Goal: Transaction & Acquisition: Purchase product/service

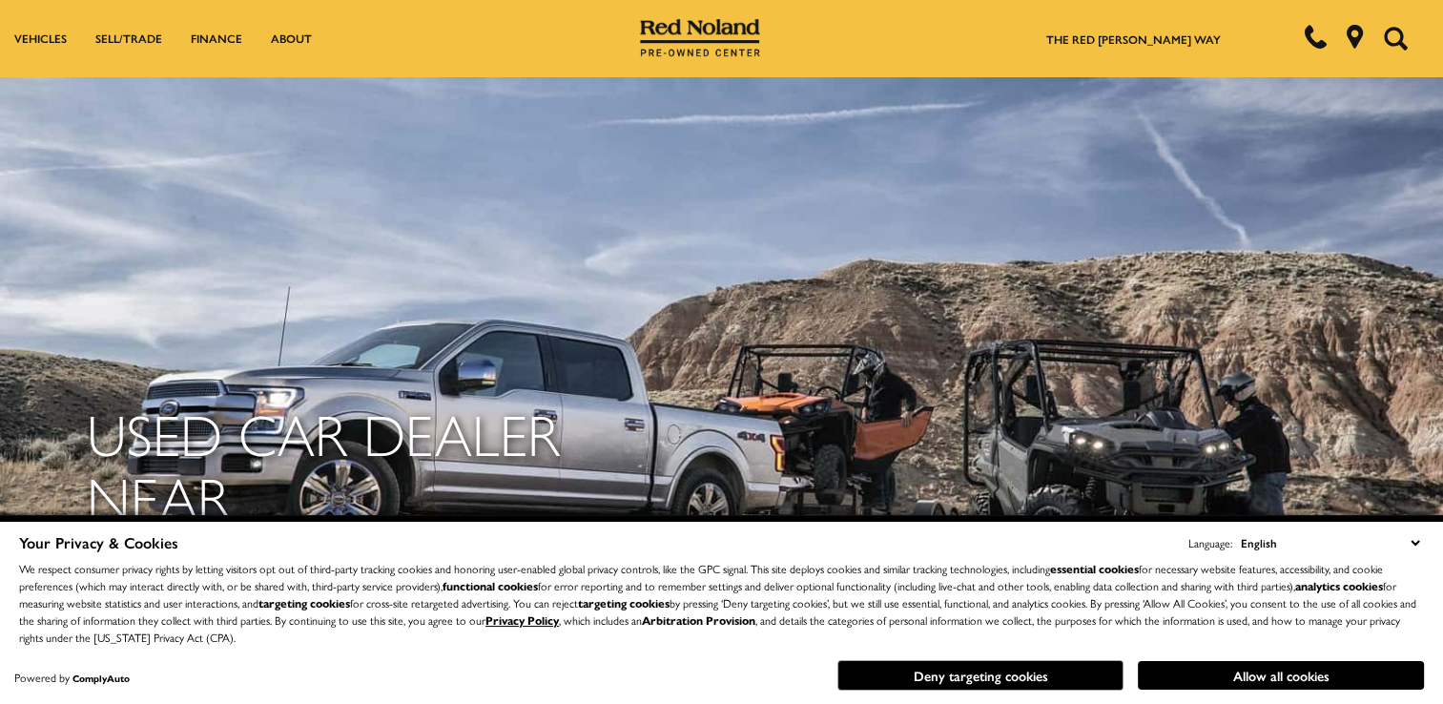
click at [1420, 545] on select "English Spanish / Español English / [GEOGRAPHIC_DATA] Korean / 한국어 Vietnamese /…" at bounding box center [1330, 542] width 188 height 21
click at [1419, 549] on select "English Spanish / Español English / [GEOGRAPHIC_DATA] Korean / 한국어 Vietnamese /…" at bounding box center [1330, 542] width 188 height 21
click at [1384, 431] on div "Used Car Dealer near [GEOGRAPHIC_DATA][PERSON_NAME], [GEOGRAPHIC_DATA] Browse U…" at bounding box center [721, 602] width 1443 height 1091
click at [1419, 549] on select "English Spanish / Español English / [GEOGRAPHIC_DATA] Korean / 한국어 Vietnamese /…" at bounding box center [1330, 542] width 188 height 21
click at [1168, 442] on div "Used Car Dealer near [GEOGRAPHIC_DATA][PERSON_NAME], [GEOGRAPHIC_DATA]" at bounding box center [721, 573] width 1299 height 491
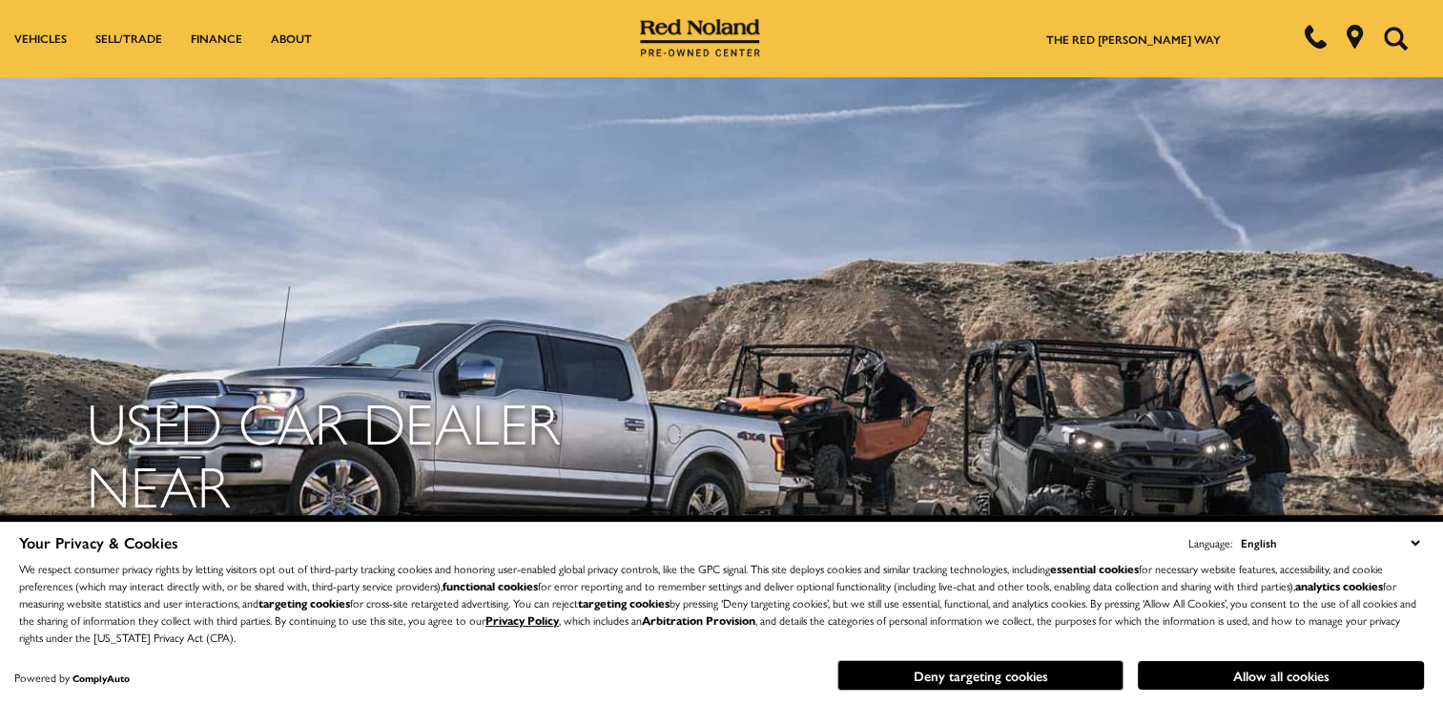
scroll to position [18, 0]
click at [1251, 697] on div "Your Privacy & Cookies Language: English Spanish / Español English / [GEOGRAPHI…" at bounding box center [721, 613] width 1413 height 171
click at [1280, 689] on button "Allow all cookies" at bounding box center [1281, 675] width 286 height 29
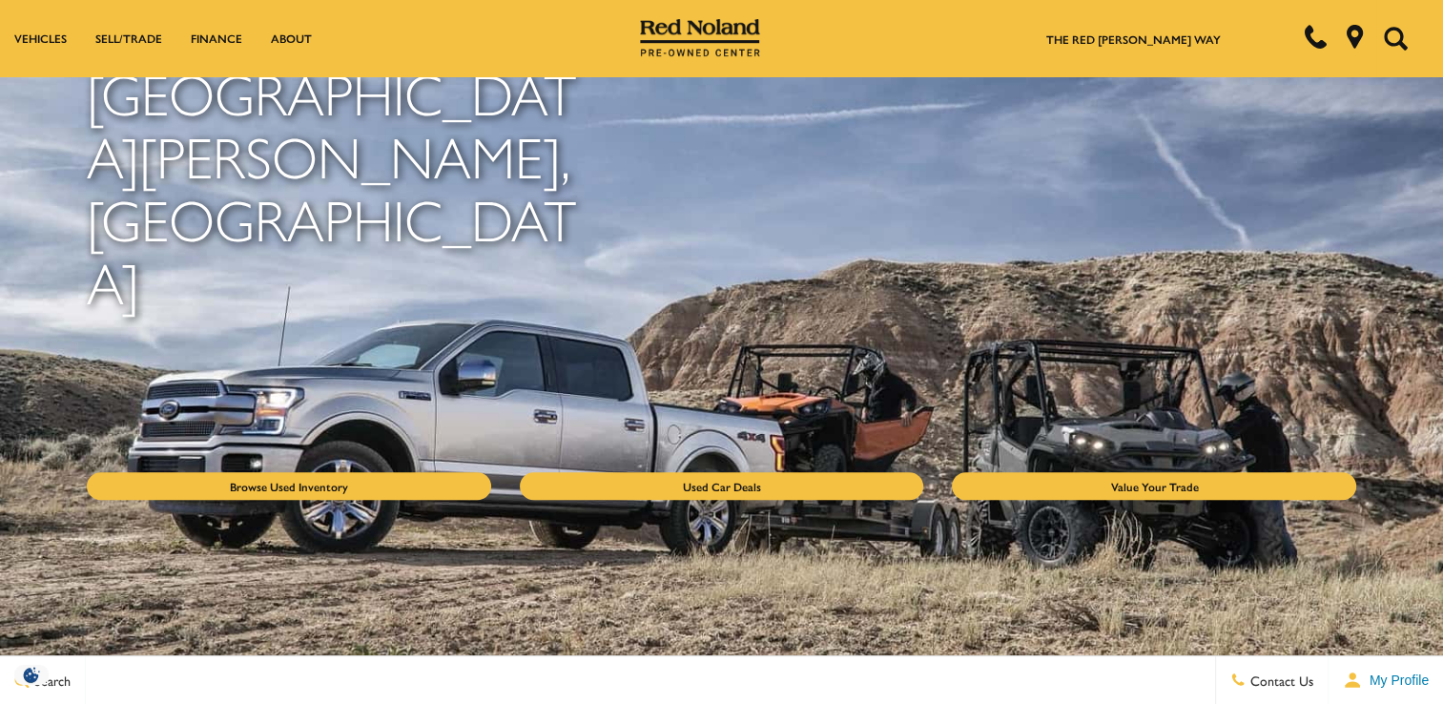
scroll to position [477, 0]
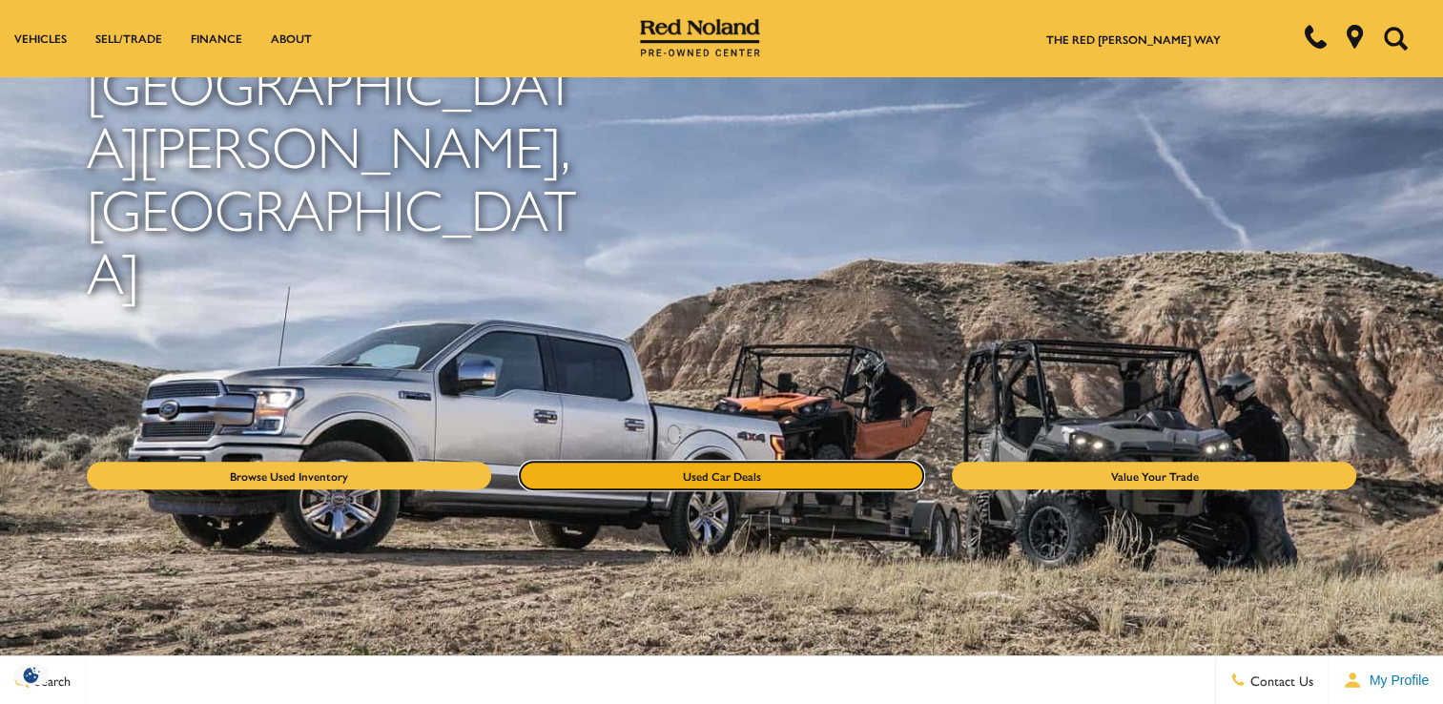
click at [788, 462] on link "Used Car Deals" at bounding box center [722, 476] width 404 height 28
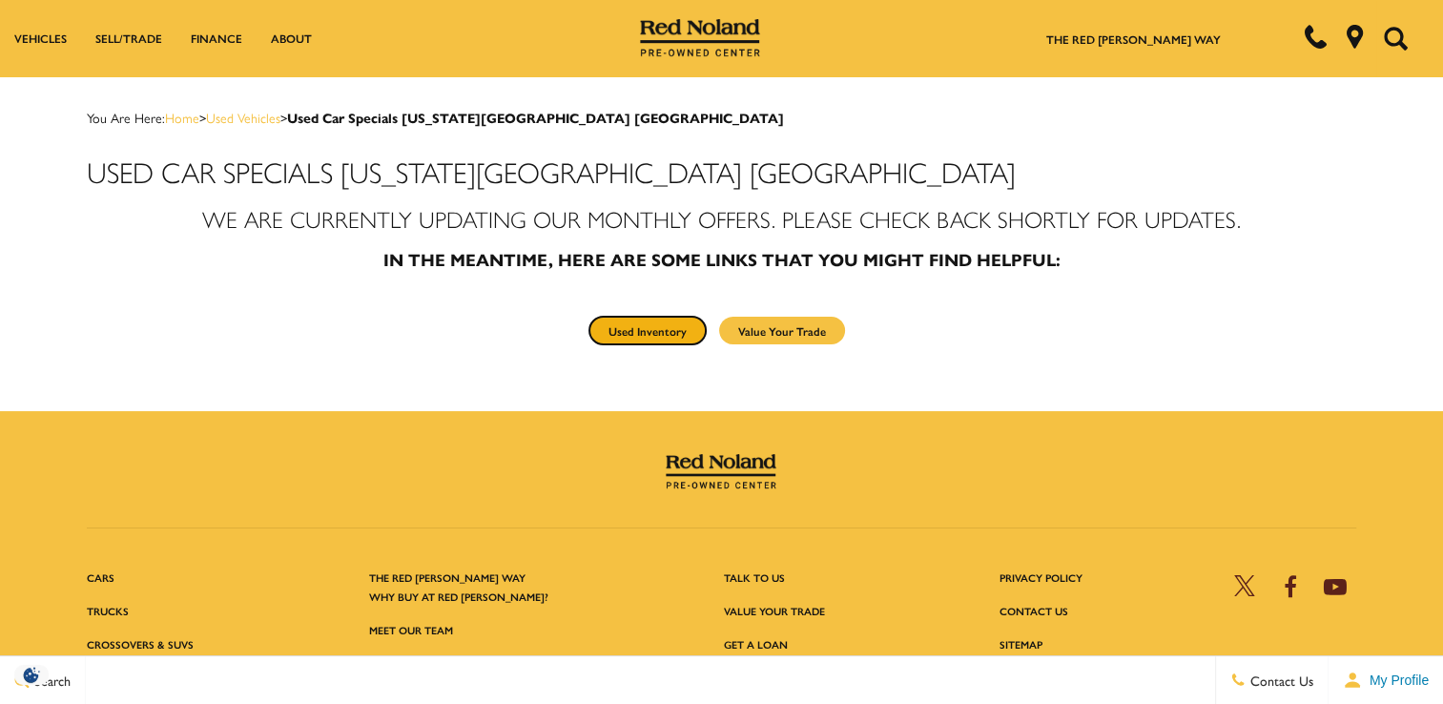
click at [647, 324] on link "Used Inventory" at bounding box center [648, 331] width 116 height 28
click at [660, 332] on link "Used Inventory" at bounding box center [648, 331] width 116 height 28
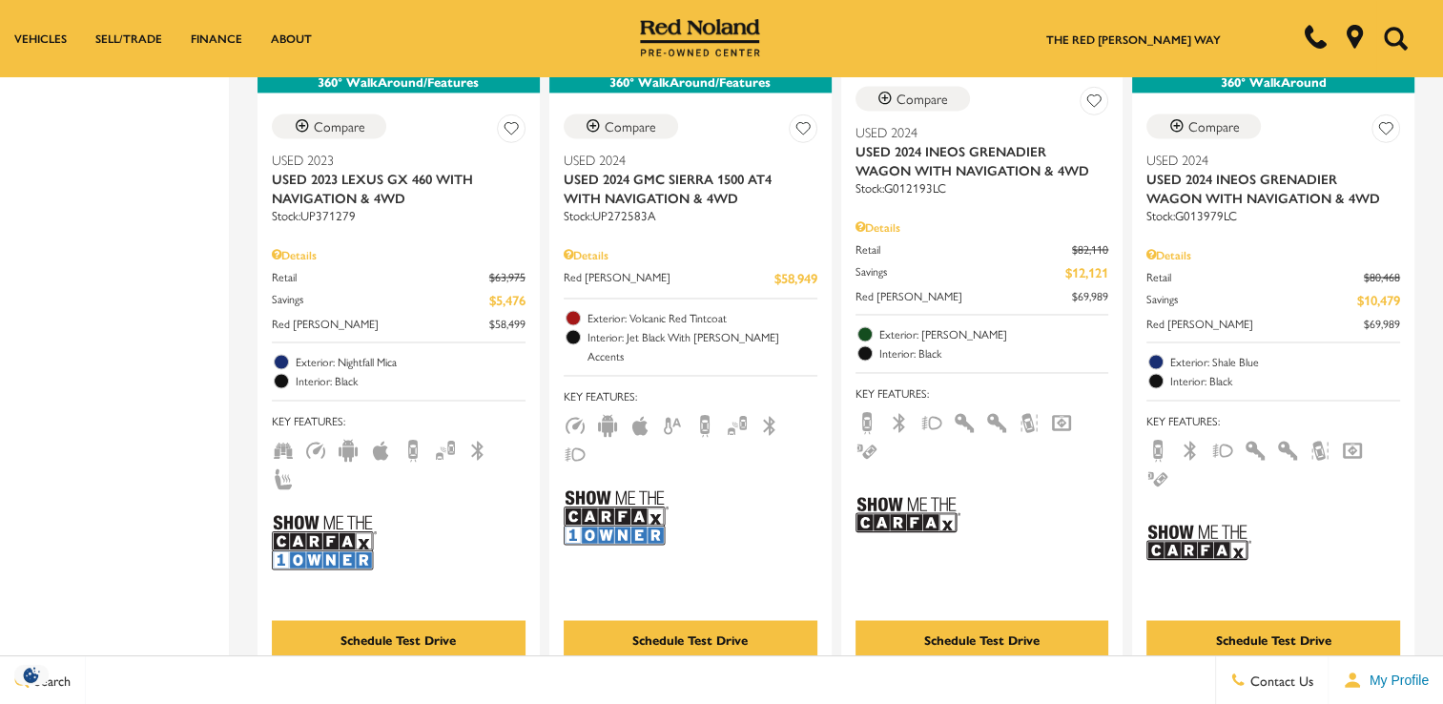
scroll to position [3004, 0]
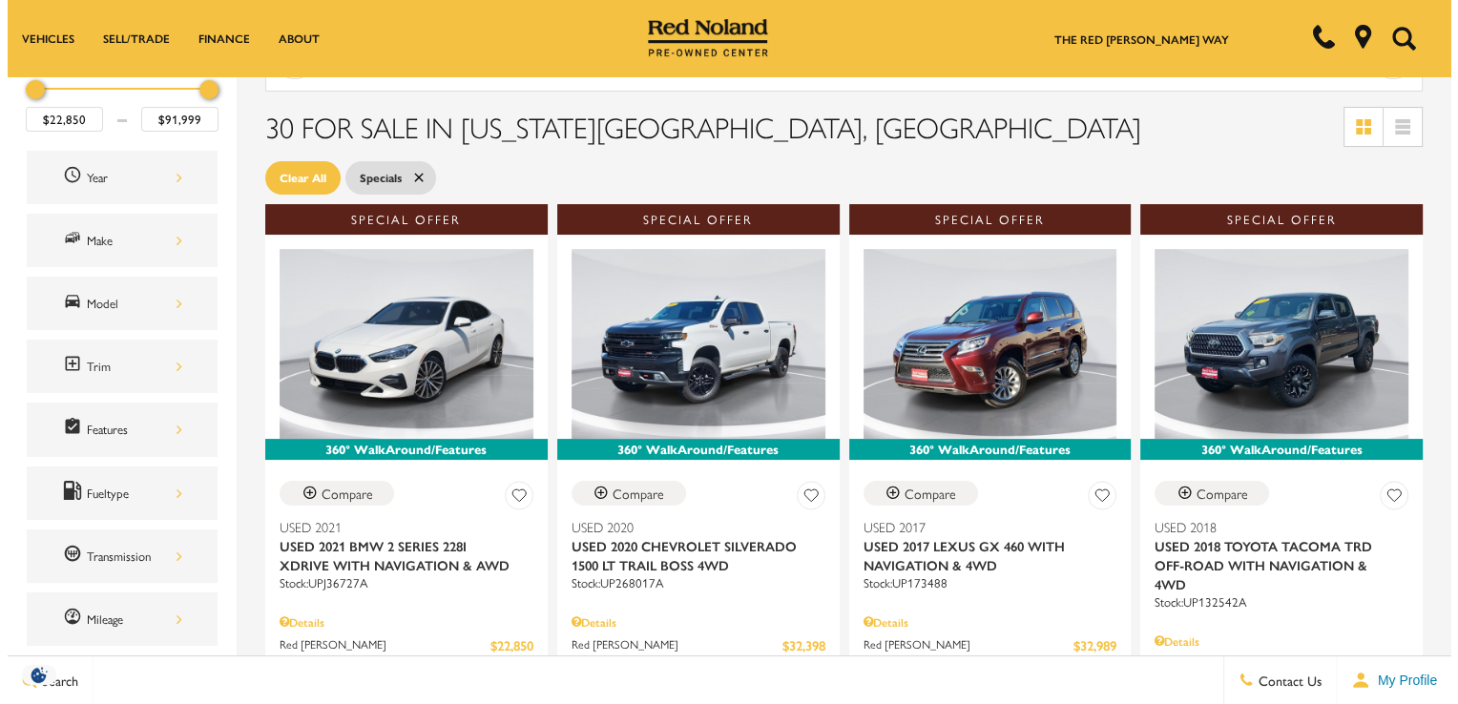
scroll to position [171, 0]
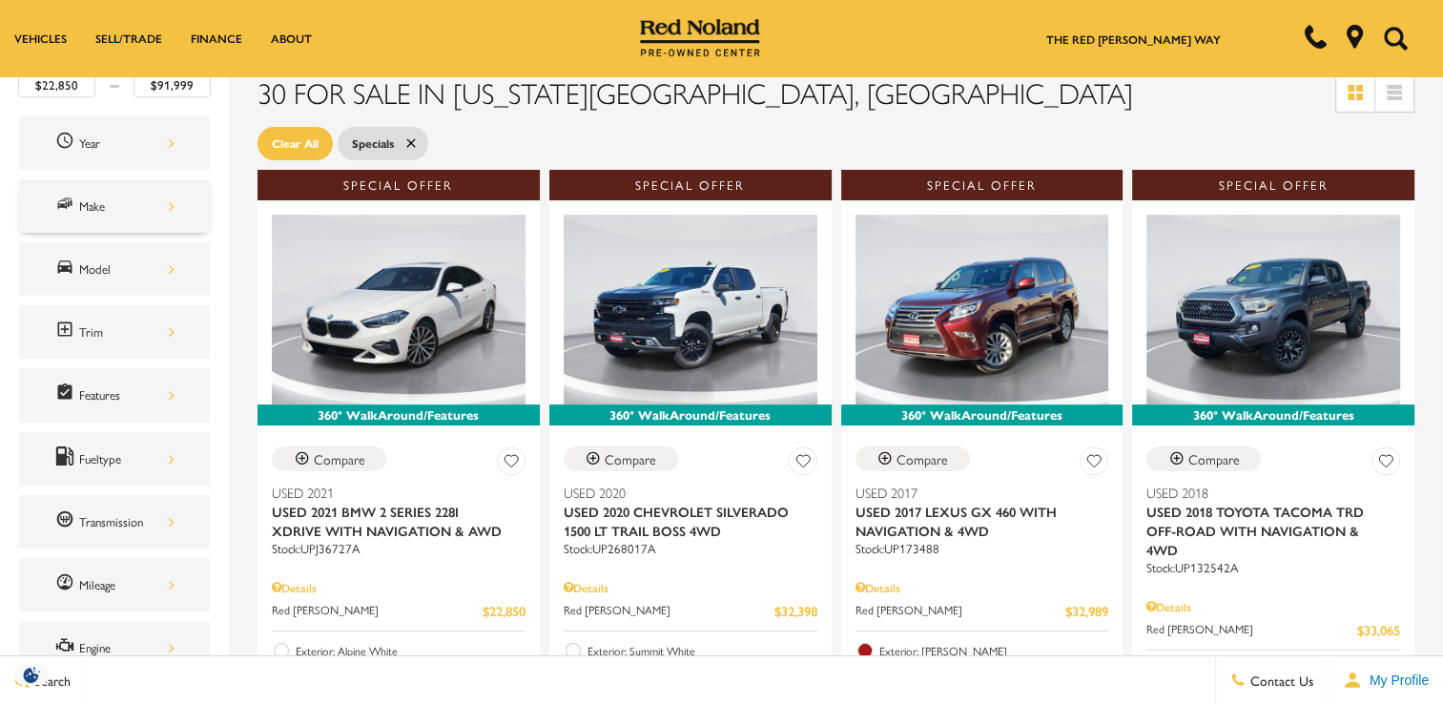
click at [171, 212] on div "Make" at bounding box center [114, 205] width 191 height 53
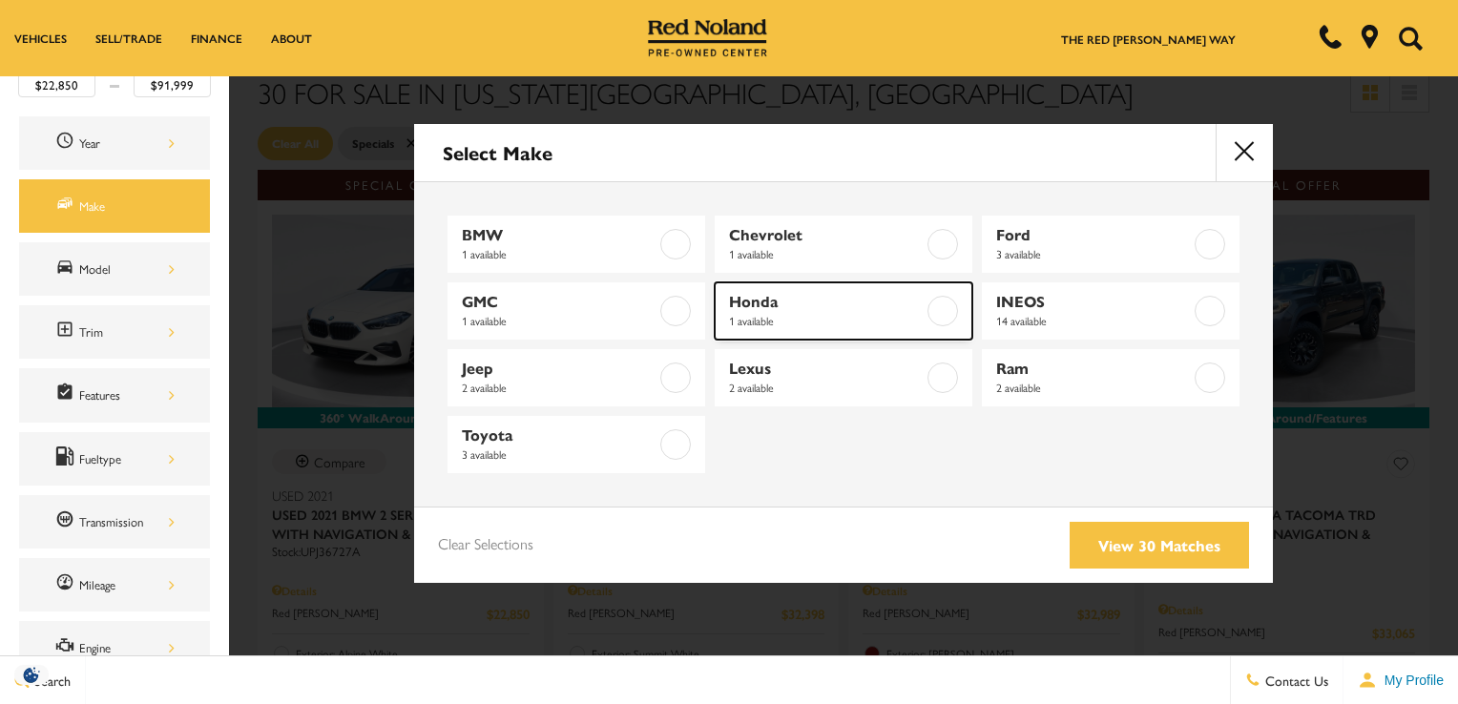
click at [880, 289] on link "Honda 1 available" at bounding box center [844, 310] width 258 height 57
type input "$43,418"
checkbox input "true"
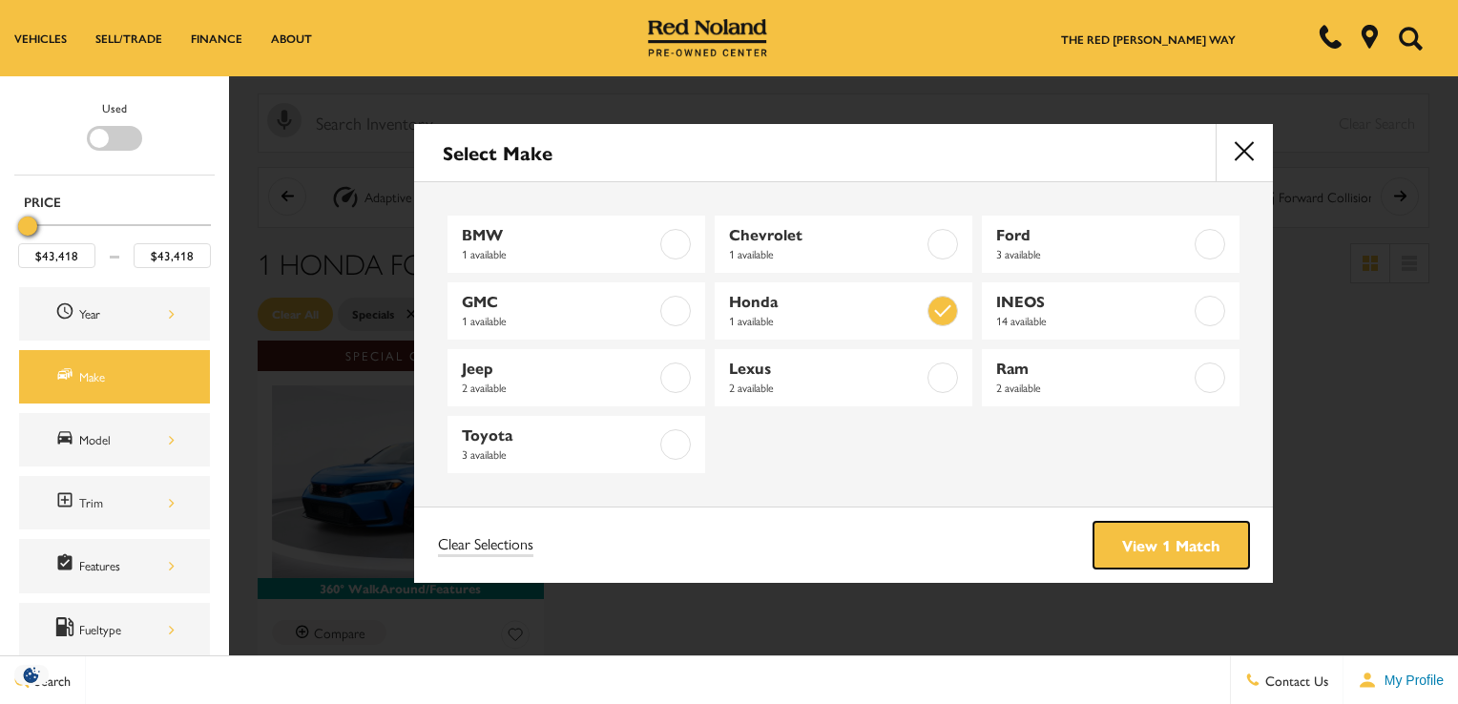
click at [1162, 560] on link "View 1 Match" at bounding box center [1170, 545] width 155 height 47
